Goal: Check status: Check status

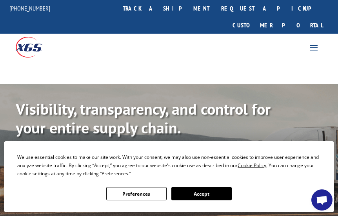
click at [194, 196] on button "Accept" at bounding box center [201, 193] width 60 height 13
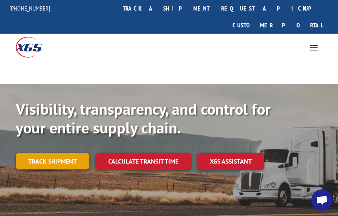
drag, startPoint x: 46, startPoint y: 144, endPoint x: 217, endPoint y: 11, distance: 216.4
click at [47, 153] on link "Track shipment" at bounding box center [53, 161] width 74 height 16
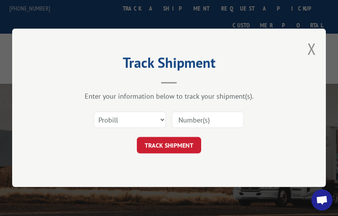
click at [132, 111] on div "Select category... Probill BOL PO" at bounding box center [129, 120] width 71 height 18
click at [133, 119] on select "Select category... Probill BOL PO" at bounding box center [130, 120] width 72 height 16
select select "bol"
click at [94, 112] on select "Select category... Probill BOL PO" at bounding box center [130, 120] width 72 height 16
click at [199, 118] on input at bounding box center [208, 120] width 72 height 16
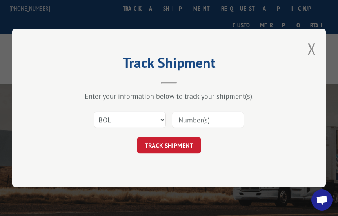
click at [198, 118] on input at bounding box center [208, 120] width 72 height 16
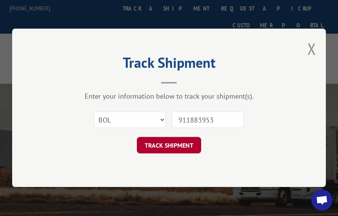
type input "911883953"
click at [176, 145] on button "TRACK SHIPMENT" at bounding box center [169, 146] width 64 height 16
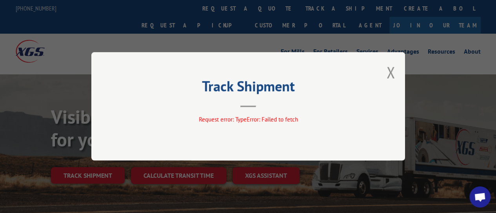
click at [386, 80] on div "Track Shipment Request error: TypeError: Failed to fetch" at bounding box center [247, 106] width 313 height 109
click at [388, 76] on button "Close modal" at bounding box center [390, 72] width 9 height 21
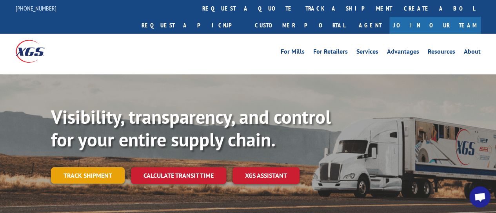
click at [114, 167] on link "Track shipment" at bounding box center [88, 175] width 74 height 16
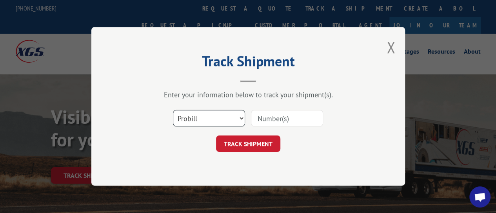
click at [193, 122] on select "Select category... Probill BOL PO" at bounding box center [209, 118] width 72 height 16
select select "bol"
click at [173, 110] on select "Select category... Probill BOL PO" at bounding box center [209, 118] width 72 height 16
click at [278, 107] on div "Select category... Probill BOL PO" at bounding box center [247, 119] width 235 height 26
click at [277, 111] on input at bounding box center [287, 118] width 72 height 16
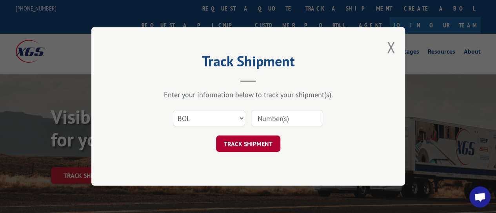
paste input "911883953"
type input "911883953"
click at [244, 153] on div "Track Shipment Enter your information below to track your shipment(s). Select c…" at bounding box center [247, 106] width 313 height 159
click at [244, 136] on button "TRACK SHIPMENT" at bounding box center [248, 144] width 64 height 16
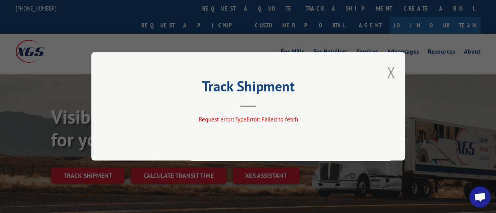
click at [392, 76] on button "Close modal" at bounding box center [390, 72] width 9 height 21
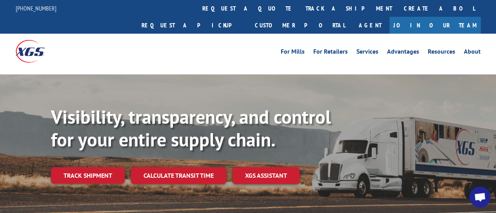
drag, startPoint x: 95, startPoint y: 158, endPoint x: 100, endPoint y: 154, distance: 5.9
click at [95, 167] on link "Track shipment" at bounding box center [88, 175] width 74 height 16
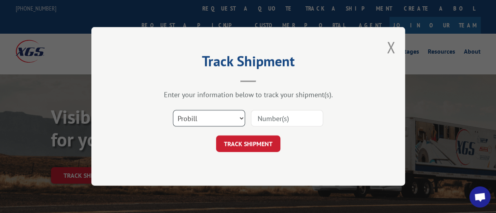
click at [225, 123] on select "Select category... Probill BOL PO" at bounding box center [209, 118] width 72 height 16
click at [173, 110] on select "Select category... Probill BOL PO" at bounding box center [209, 118] width 72 height 16
click at [270, 120] on input at bounding box center [287, 118] width 72 height 16
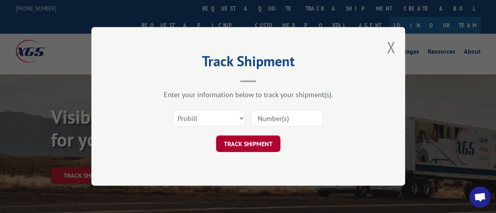
paste input "2000441757678088003"
type input "2000441757678088003"
click at [249, 150] on button "TRACK SHIPMENT" at bounding box center [248, 144] width 64 height 16
